Goal: Task Accomplishment & Management: Manage account settings

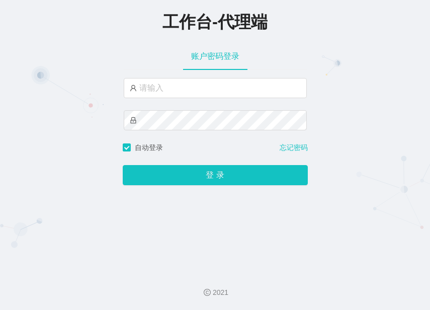
drag, startPoint x: 363, startPoint y: 226, endPoint x: 341, endPoint y: 177, distance: 53.7
click at [363, 225] on div "工作台-代理端 账户密码登录 自动登录 忘记密码 登 录" at bounding box center [215, 131] width 430 height 263
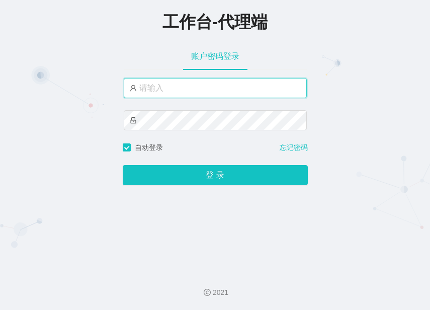
click at [241, 86] on input "text" at bounding box center [215, 88] width 183 height 20
paste input "admin"
type input "admin"
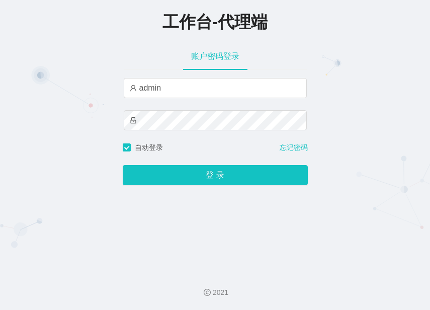
drag, startPoint x: 318, startPoint y: 210, endPoint x: 293, endPoint y: 142, distance: 73.0
click at [318, 210] on div "工作台-代理端 账户密码登录 admin 自动登录 忘记密码 登 录" at bounding box center [215, 131] width 430 height 263
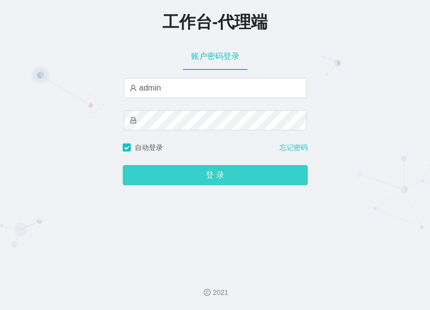
click at [223, 183] on button "登 录" at bounding box center [215, 175] width 185 height 20
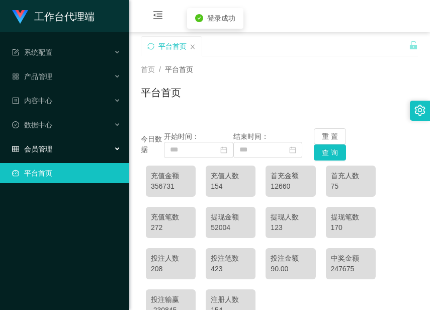
click at [58, 153] on div "会员管理" at bounding box center [64, 149] width 129 height 20
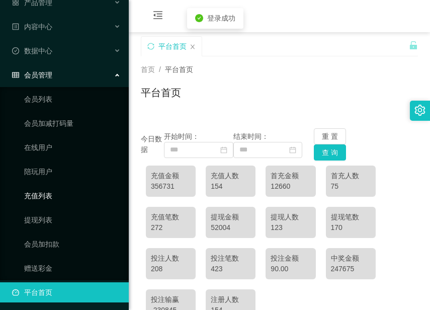
scroll to position [76, 0]
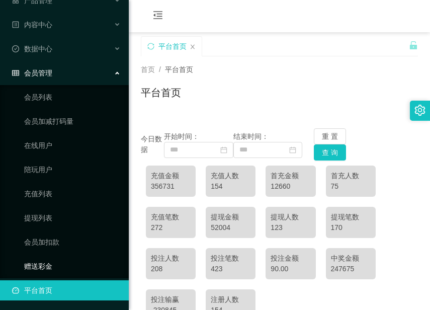
click at [38, 264] on link "赠送彩金" at bounding box center [72, 266] width 97 height 20
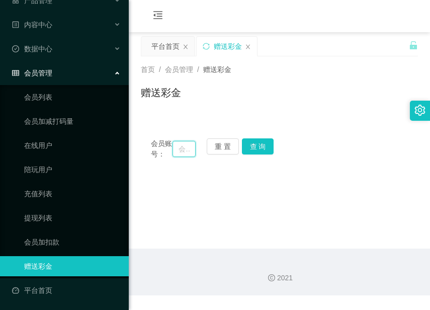
click at [179, 152] on input "text" at bounding box center [183, 149] width 23 height 16
paste input "Mandyng1166"
type input "Mandyng1166"
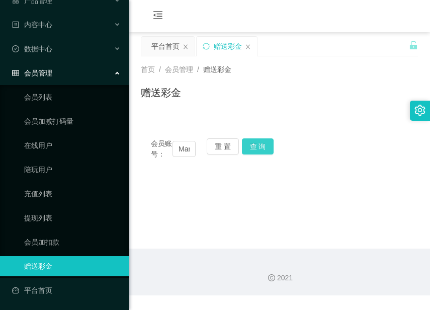
click at [267, 144] on button "查 询" at bounding box center [258, 146] width 32 height 16
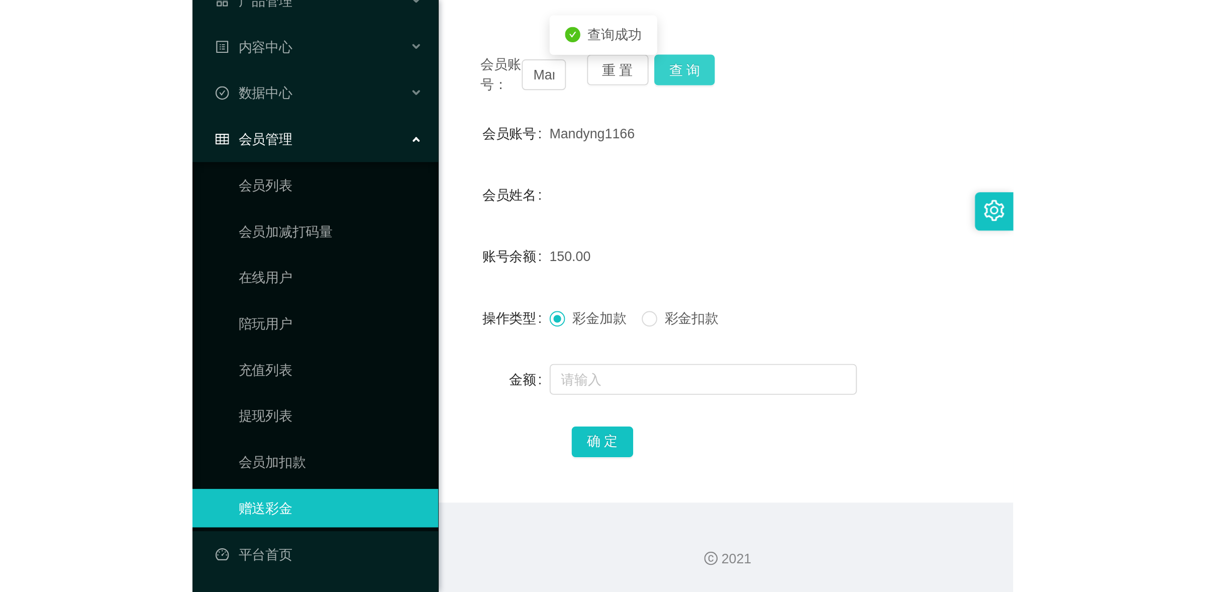
scroll to position [120, 0]
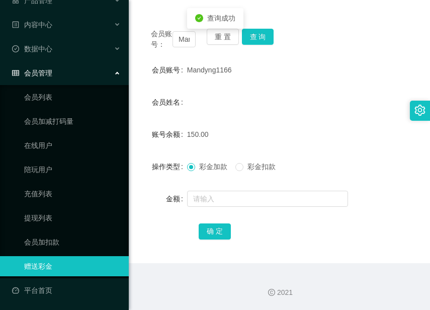
click at [252, 166] on span "彩金扣款" at bounding box center [261, 166] width 36 height 8
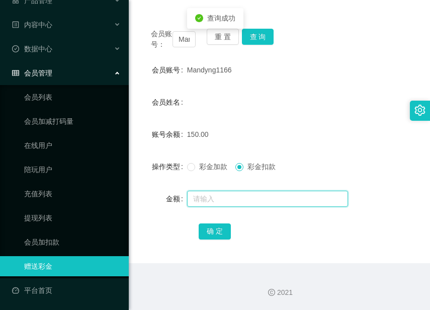
click at [246, 201] on input "text" at bounding box center [267, 199] width 161 height 16
type input "150"
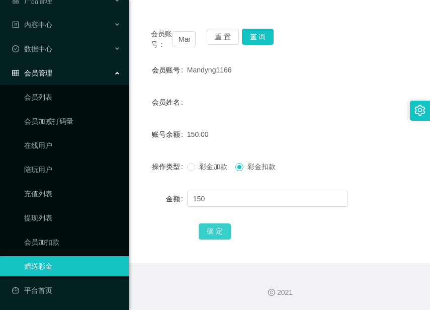
click at [222, 232] on button "确 定" at bounding box center [215, 231] width 32 height 16
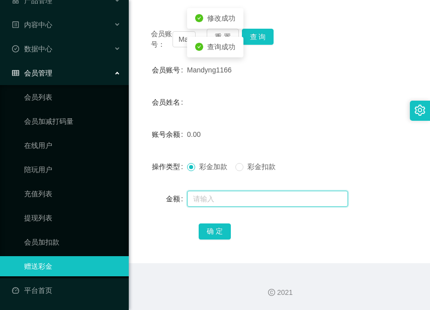
click at [219, 200] on input "text" at bounding box center [267, 199] width 161 height 16
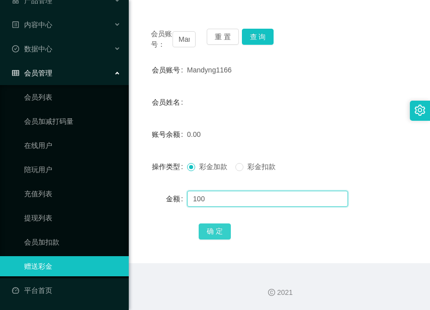
type input "100"
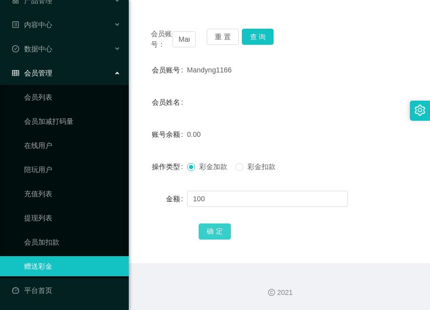
click at [221, 235] on button "确 定" at bounding box center [215, 231] width 32 height 16
click at [371, 219] on form "会员账号 Mandyng1166 会员姓名 账号余额 100.00 操作类型 彩金加款 彩金扣款 金额 确 定" at bounding box center [279, 150] width 277 height 181
click at [258, 29] on button "查 询" at bounding box center [258, 37] width 32 height 16
click at [353, 221] on div "确 定" at bounding box center [279, 231] width 161 height 20
click at [372, 235] on div "确 定" at bounding box center [279, 231] width 277 height 20
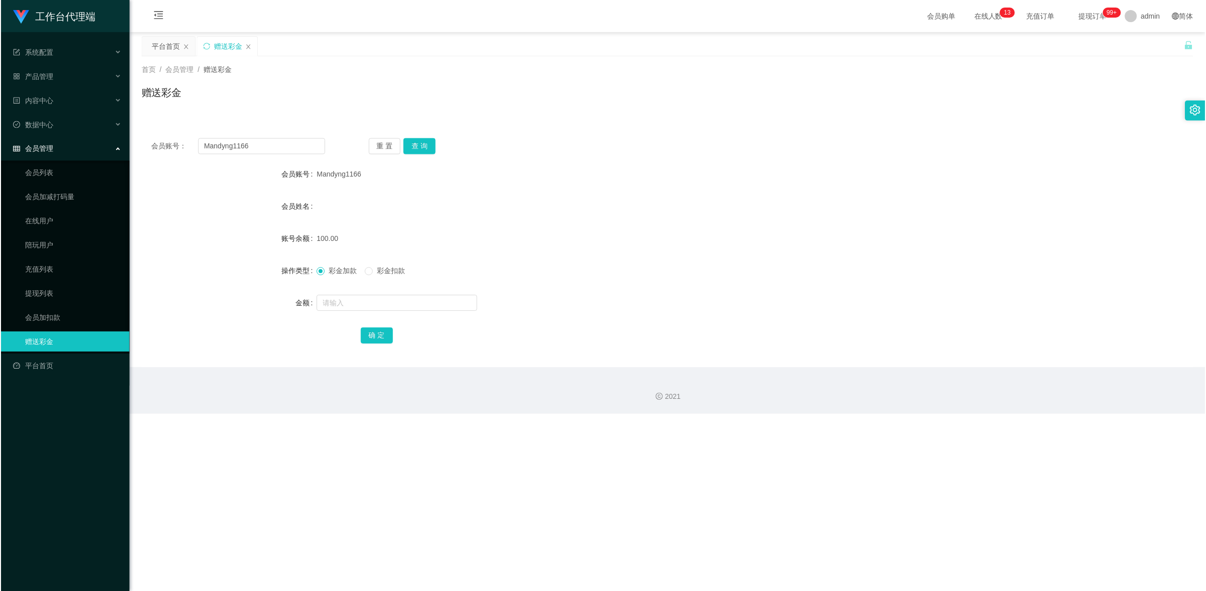
scroll to position [0, 0]
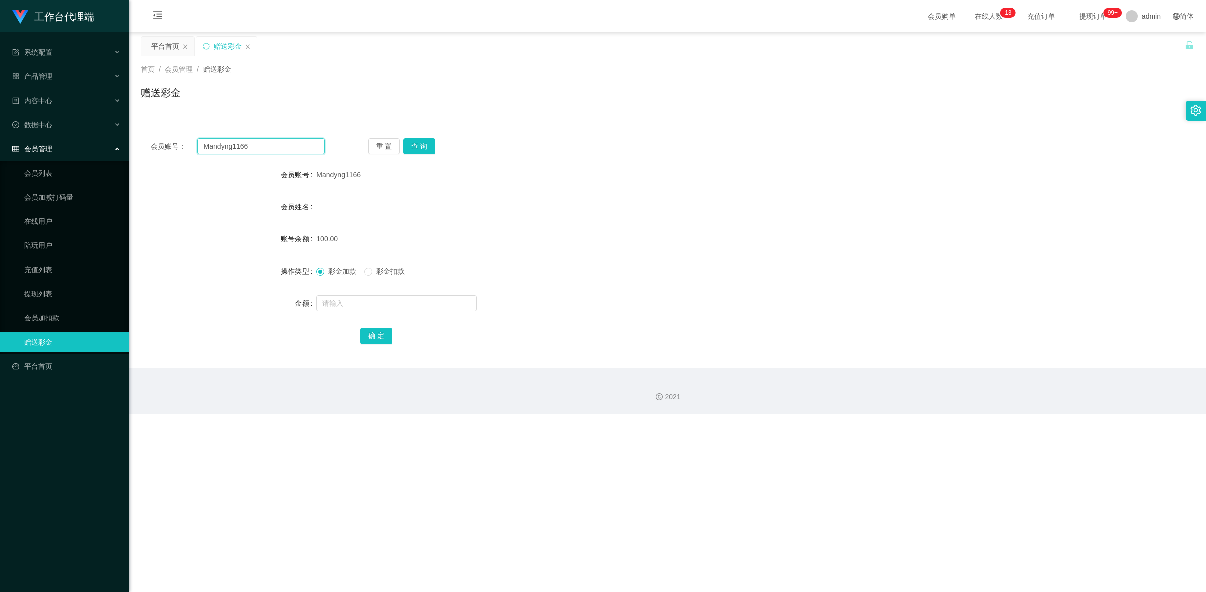
drag, startPoint x: 260, startPoint y: 150, endPoint x: 169, endPoint y: 124, distance: 94.5
click at [169, 124] on div "会员账号： Mandyng1166 重 置 查 询 会员账号 Mandyng1166 会员姓名 账号余额 100.00 操作类型 彩金加款 彩金扣款 金额 确…" at bounding box center [668, 241] width 1054 height 251
click at [421, 142] on button "查 询" at bounding box center [419, 146] width 32 height 16
click at [63, 290] on link "提现列表" at bounding box center [72, 294] width 97 height 20
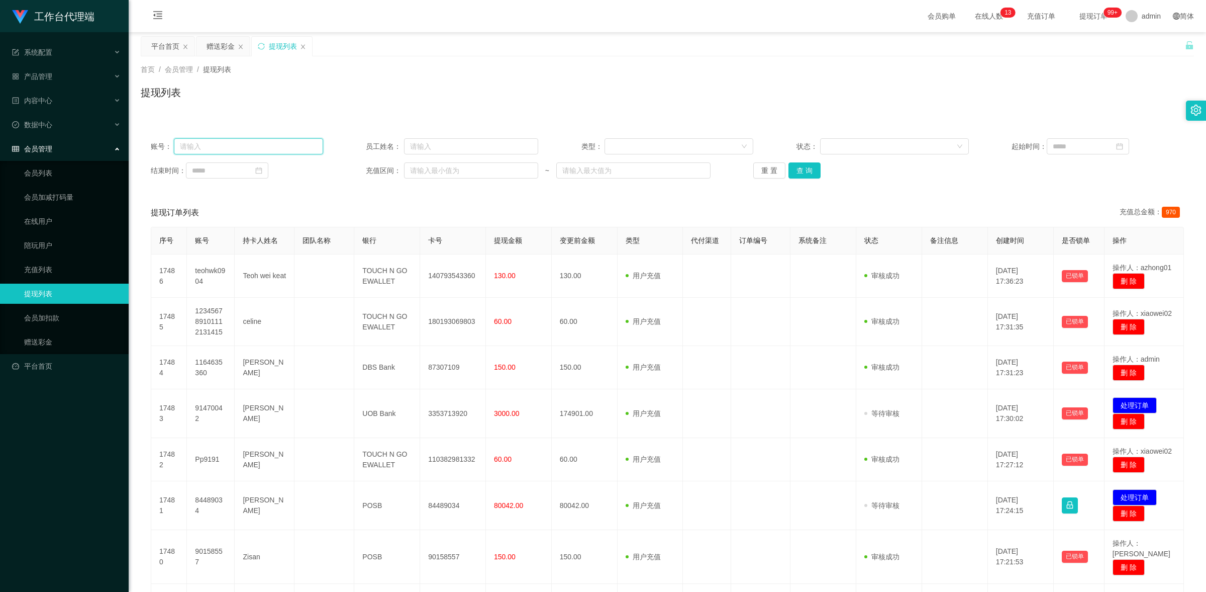
click at [246, 139] on input "text" at bounding box center [248, 146] width 149 height 16
click at [429, 171] on button "查 询" at bounding box center [805, 170] width 32 height 16
click at [320, 144] on input "text" at bounding box center [248, 146] width 149 height 16
paste input "Mandyng1166"
type input "Mandyng1166"
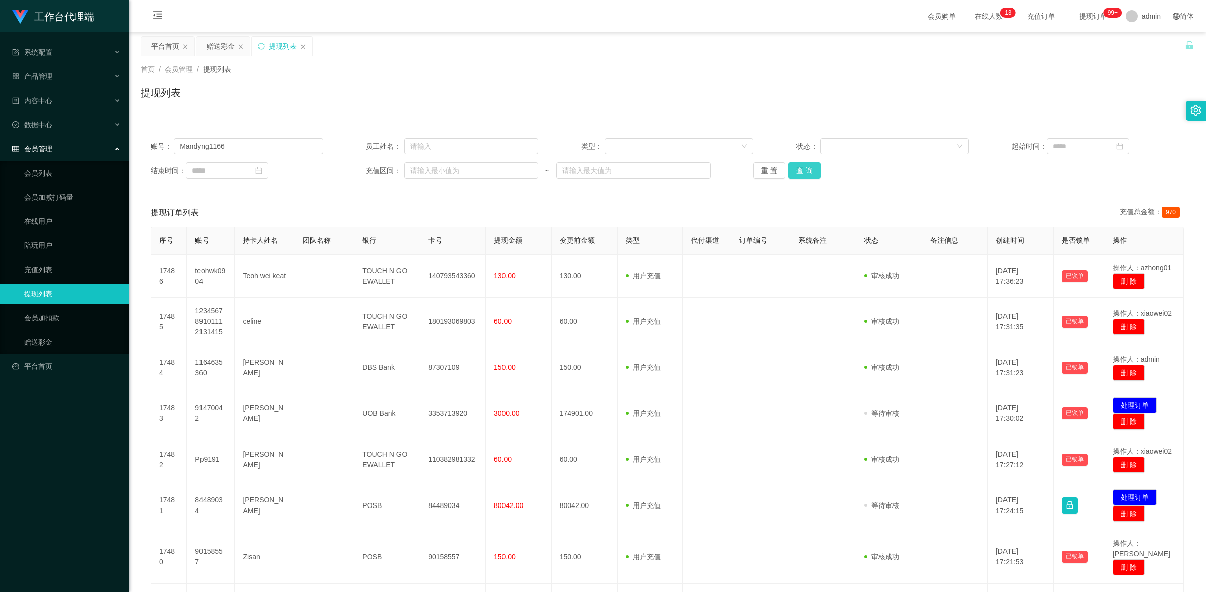
click at [429, 167] on button "查 询" at bounding box center [805, 170] width 32 height 16
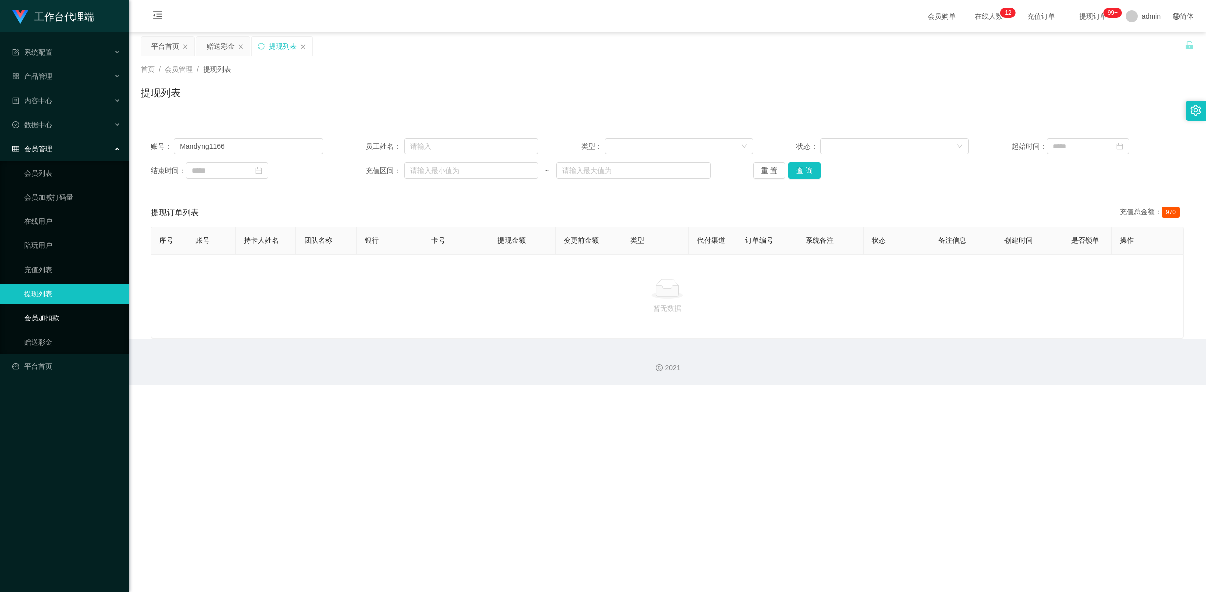
click at [71, 309] on link "会员加扣款" at bounding box center [72, 318] width 97 height 20
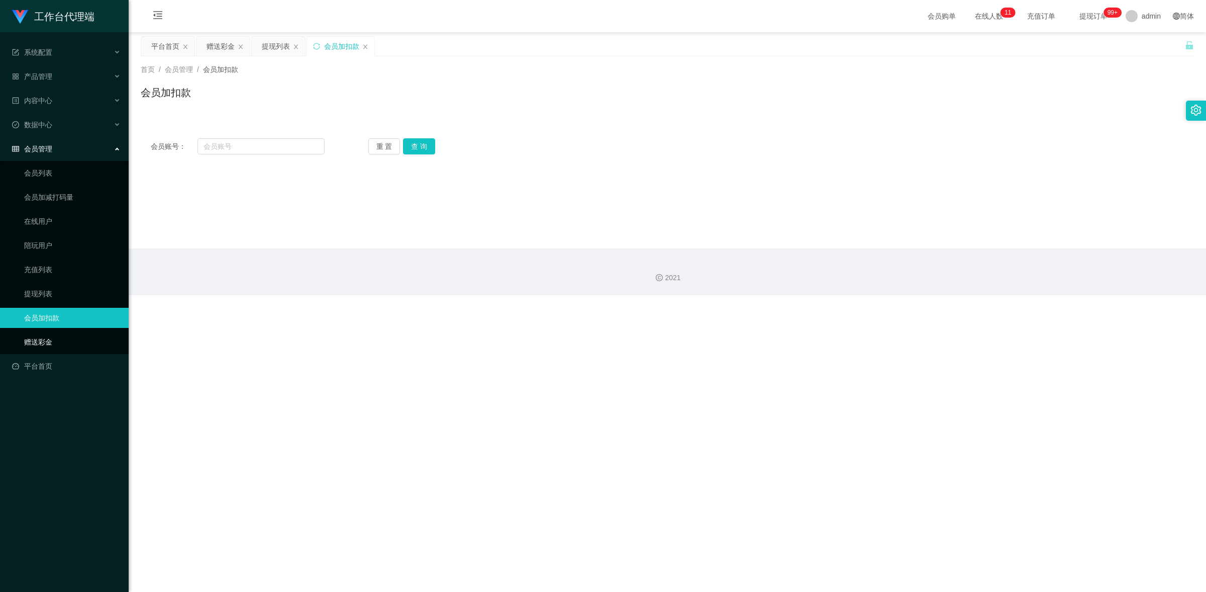
drag, startPoint x: 58, startPoint y: 339, endPoint x: 87, endPoint y: 305, distance: 45.0
click at [58, 309] on link "赠送彩金" at bounding box center [72, 342] width 97 height 20
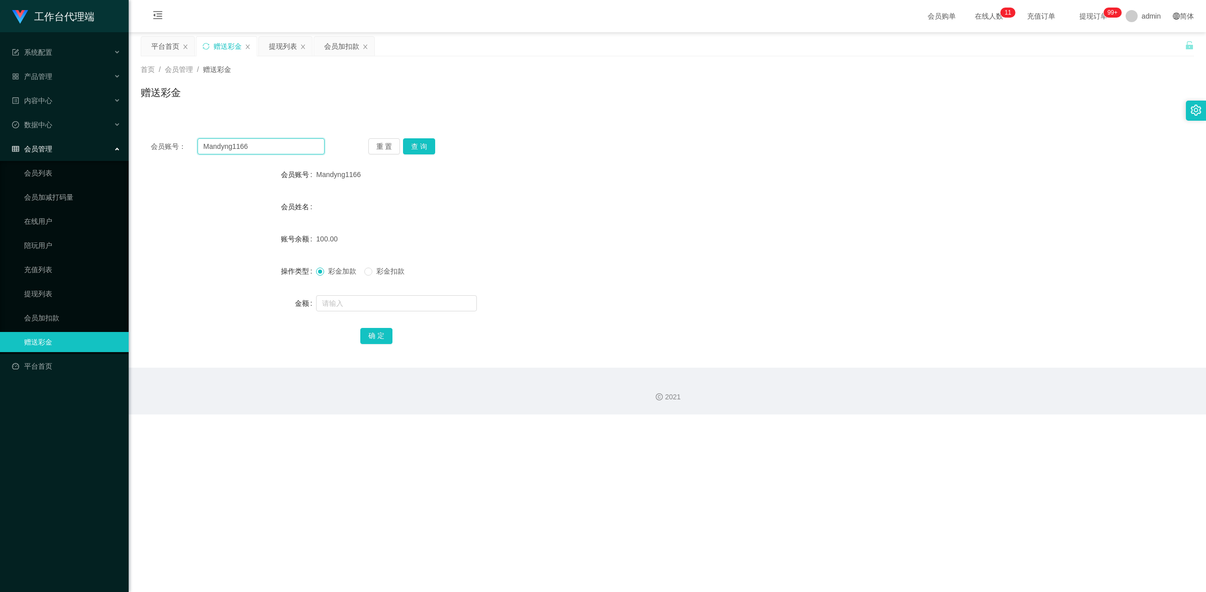
drag, startPoint x: 263, startPoint y: 147, endPoint x: 229, endPoint y: 123, distance: 41.1
click at [182, 131] on div "会员账号： Mandyng1166 重 置 查 询 会员账号 Mandyng1166 会员姓名 账号余额 100.00 操作类型 彩金加款 彩金扣款 金额 确…" at bounding box center [668, 247] width 1054 height 239
paste input "84654247"
type input "84654247"
click at [416, 140] on button "查 询" at bounding box center [419, 146] width 32 height 16
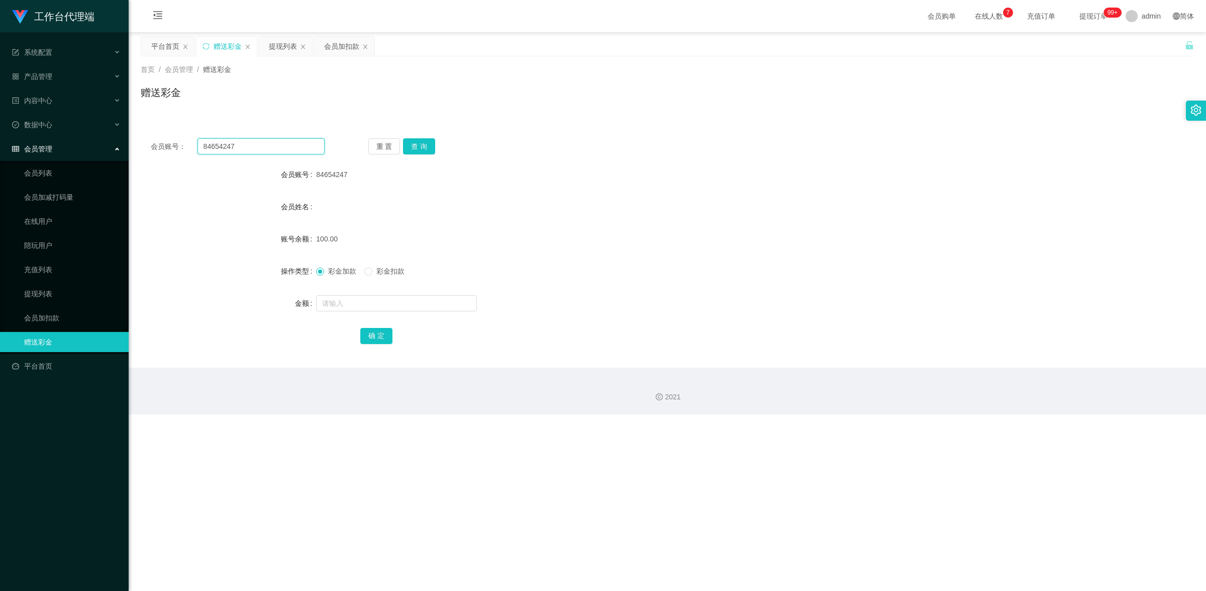
drag, startPoint x: 252, startPoint y: 148, endPoint x: 154, endPoint y: 120, distance: 102.6
click at [152, 119] on div "会员账号： 84654247 重 置 查 询 会员账号 84654247 会员姓名 账号余额 100.00 操作类型 彩金加款 彩金扣款 金额 确 定" at bounding box center [668, 241] width 1054 height 251
click at [411, 152] on button "查 询" at bounding box center [419, 146] width 32 height 16
click at [416, 144] on button "查 询" at bounding box center [419, 146] width 32 height 16
